Goal: Task Accomplishment & Management: Use online tool/utility

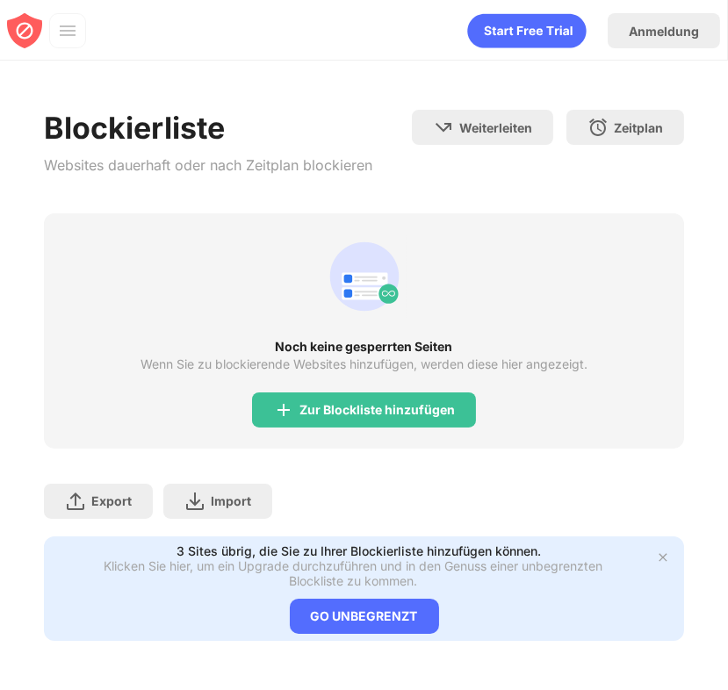
drag, startPoint x: 363, startPoint y: 427, endPoint x: 366, endPoint y: 415, distance: 12.6
click at [363, 427] on div "Noch keine gesperrten Seiten Wenn Sie zu blockierende Websites hinzufügen, werd…" at bounding box center [364, 330] width 641 height 235
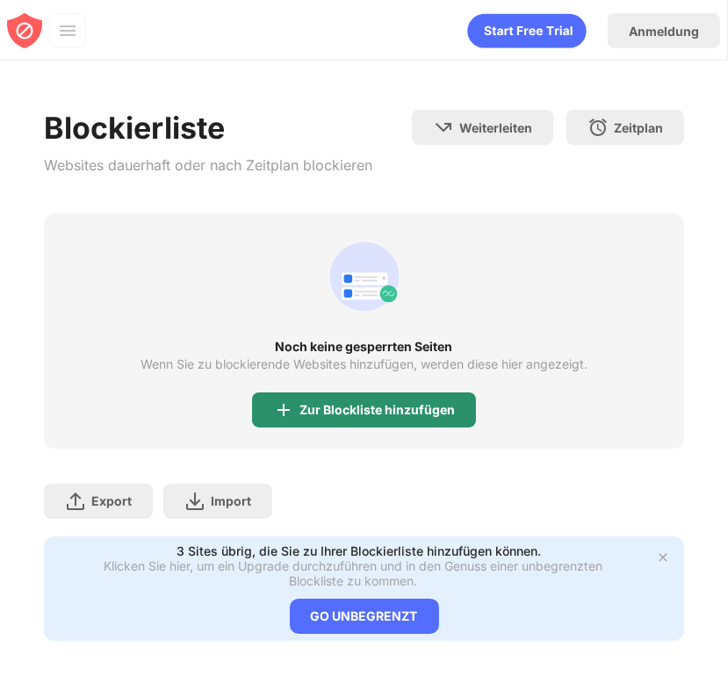
click at [366, 415] on div "Zur Blockliste hinzufügen" at bounding box center [376, 410] width 155 height 14
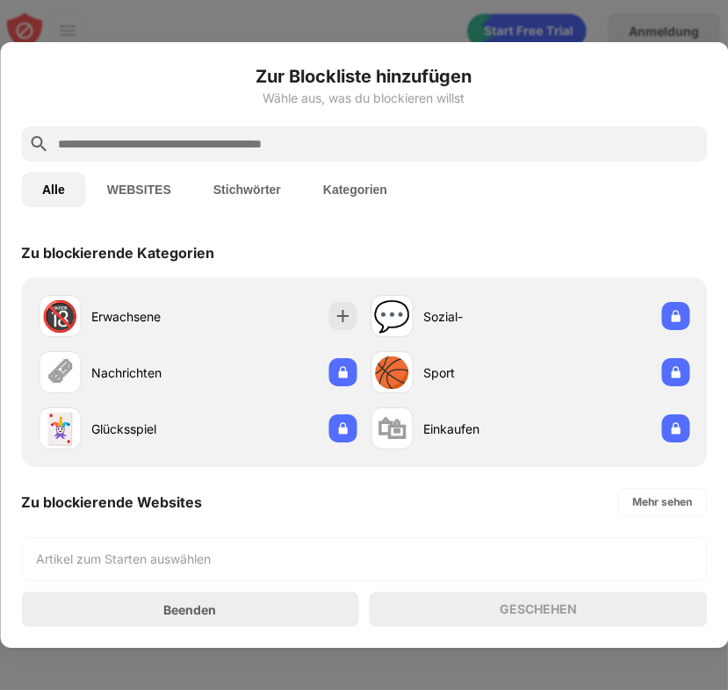
click at [404, 133] on input "text" at bounding box center [377, 143] width 643 height 21
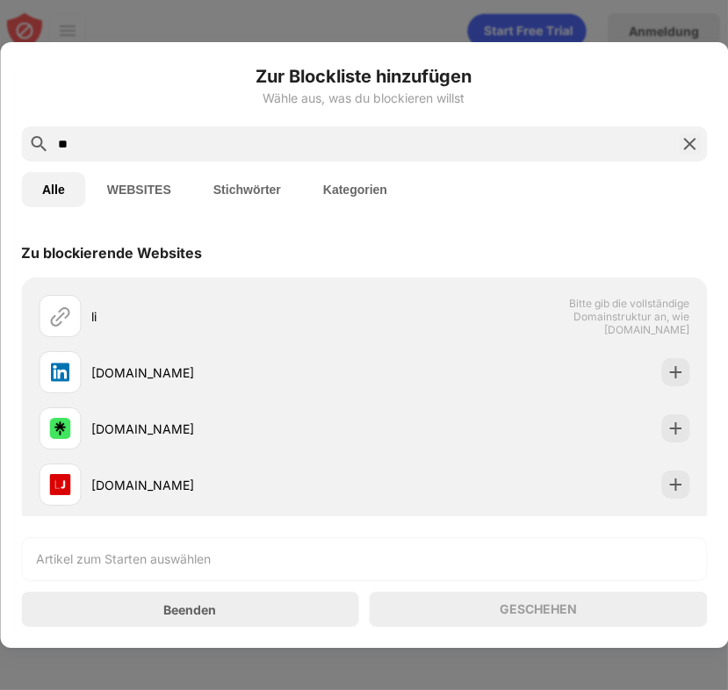
type input "**"
click at [292, 393] on div "[DOMAIN_NAME]" at bounding box center [364, 372] width 664 height 56
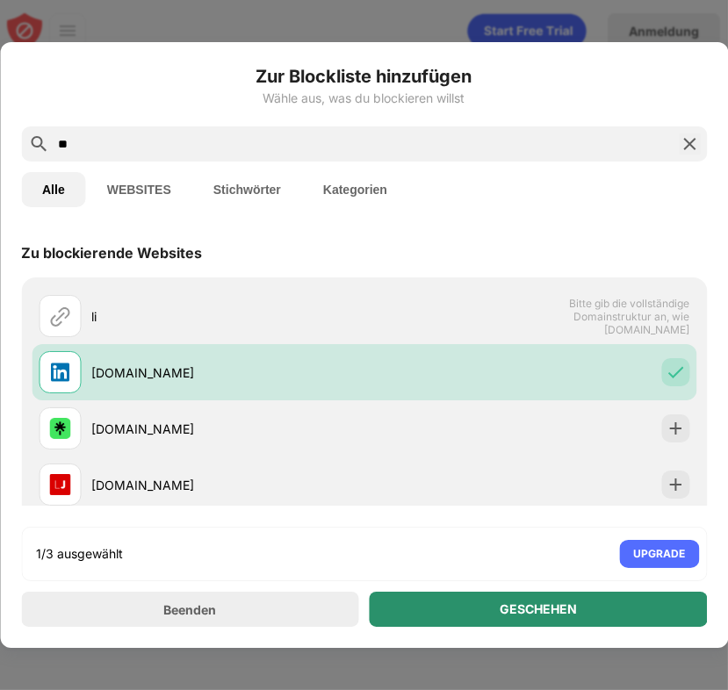
click at [462, 613] on div "GESCHEHEN" at bounding box center [538, 608] width 338 height 35
